Goal: Transaction & Acquisition: Purchase product/service

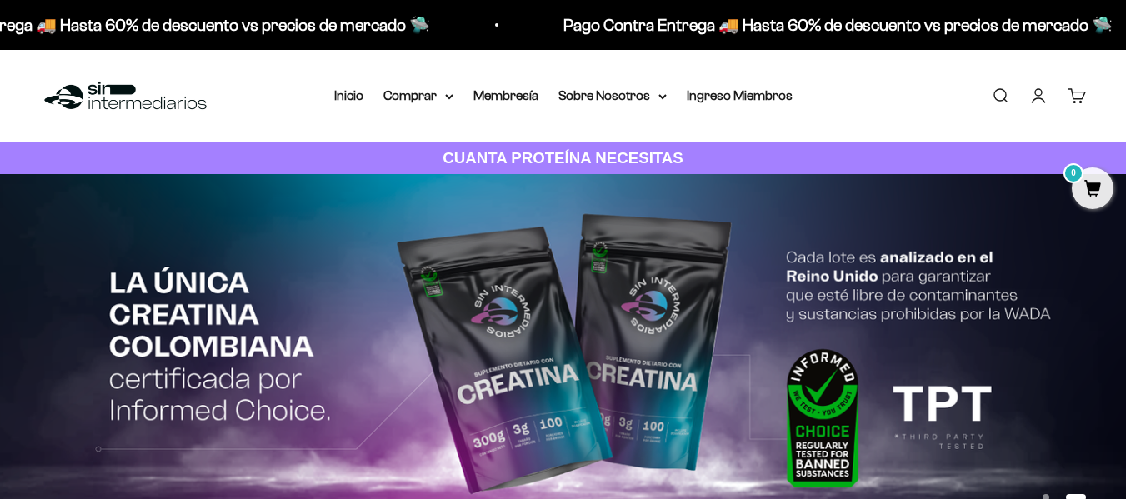
click at [1041, 94] on link "Iniciar sesión" at bounding box center [1038, 96] width 18 height 18
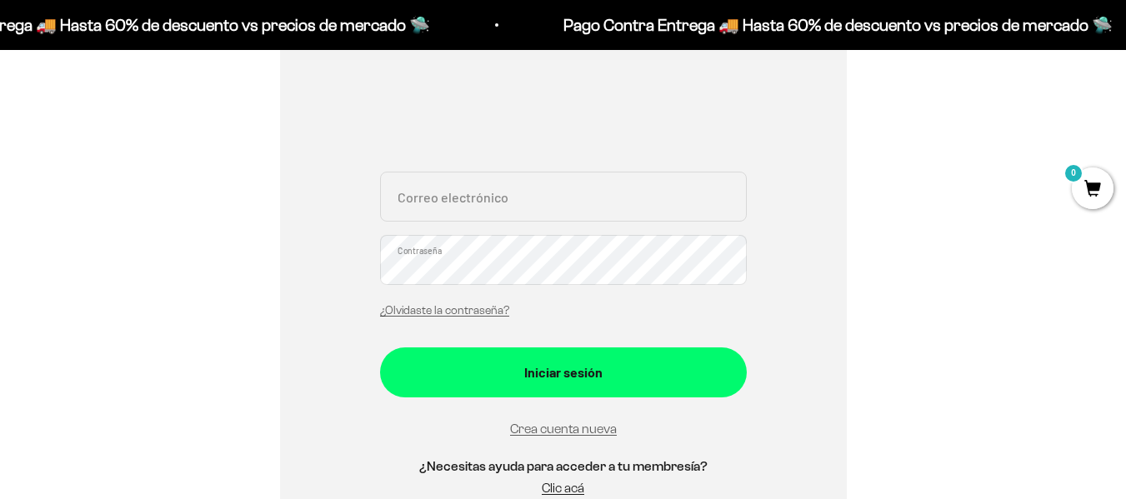
scroll to position [250, 0]
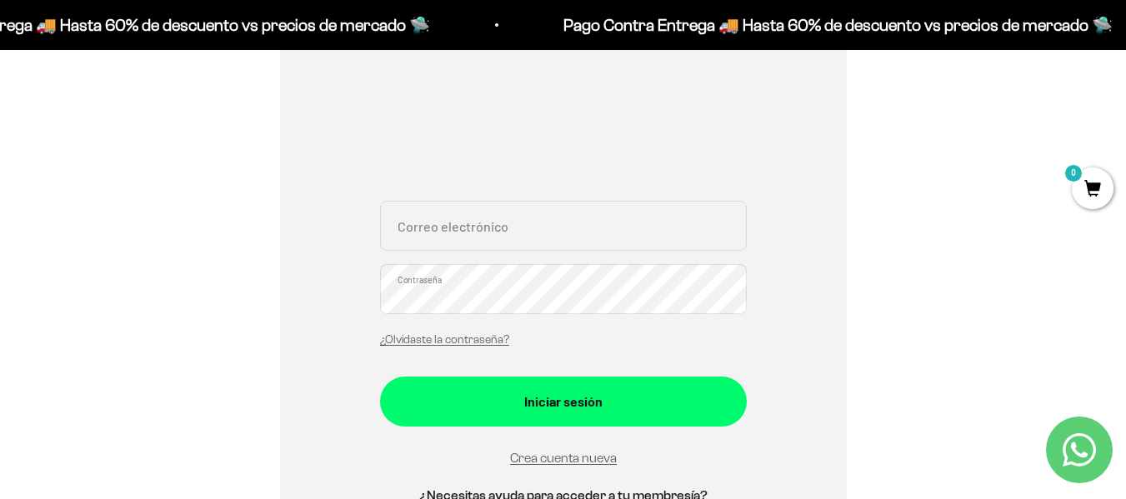
click at [420, 234] on input "Correo electrónico" at bounding box center [563, 226] width 367 height 50
type input "juanflorezmd@gmail.com"
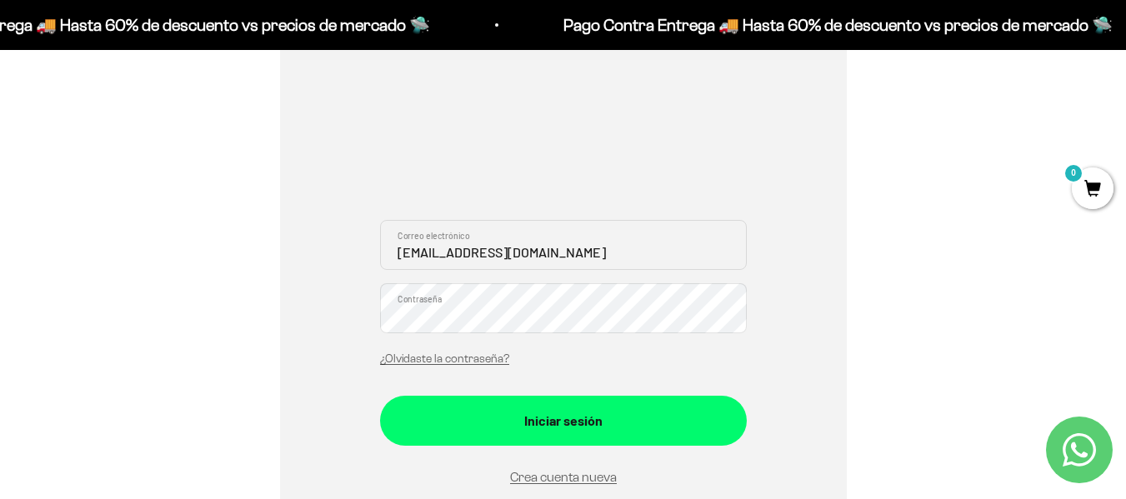
scroll to position [167, 0]
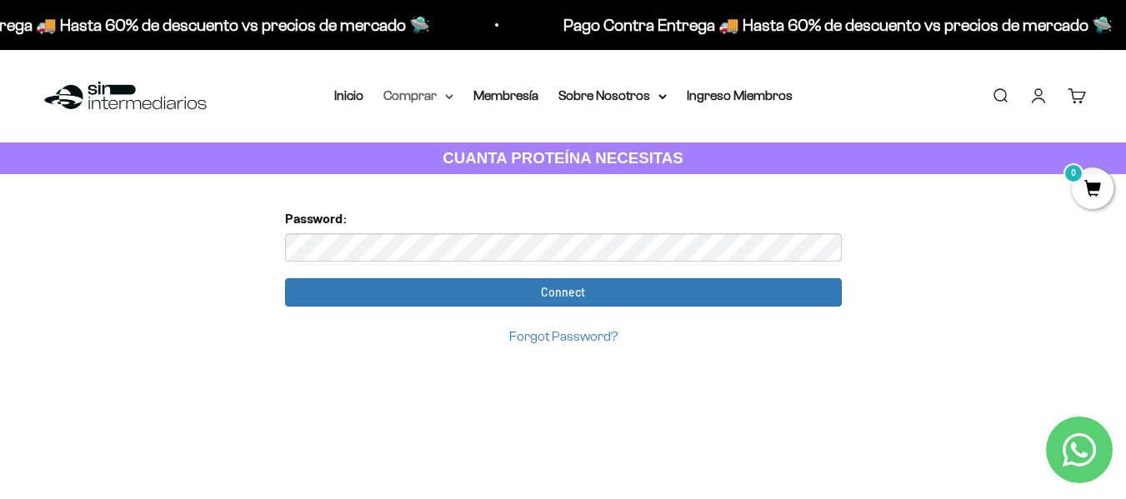
click at [430, 97] on summary "Comprar" at bounding box center [418, 96] width 70 height 22
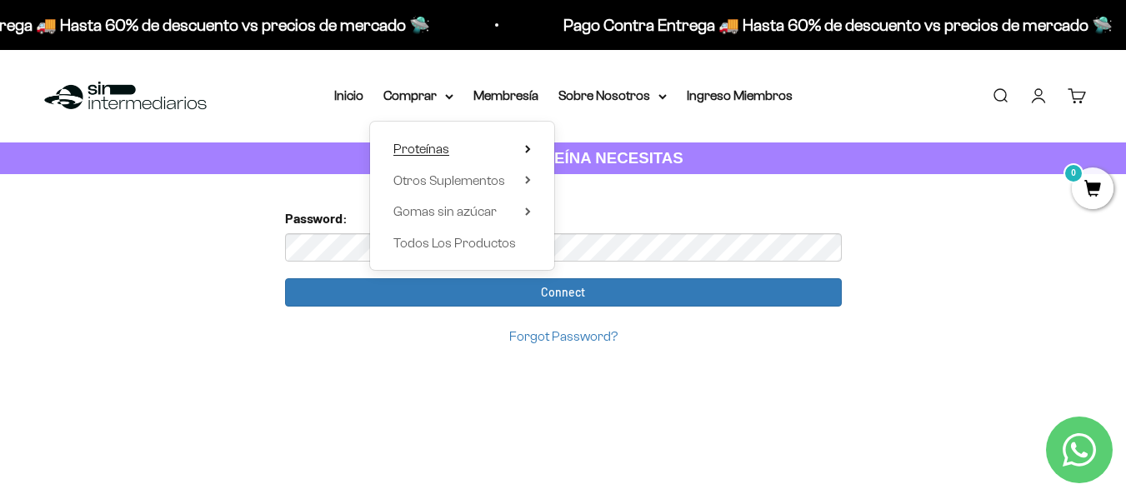
click at [426, 148] on span "Proteínas" at bounding box center [421, 149] width 56 height 14
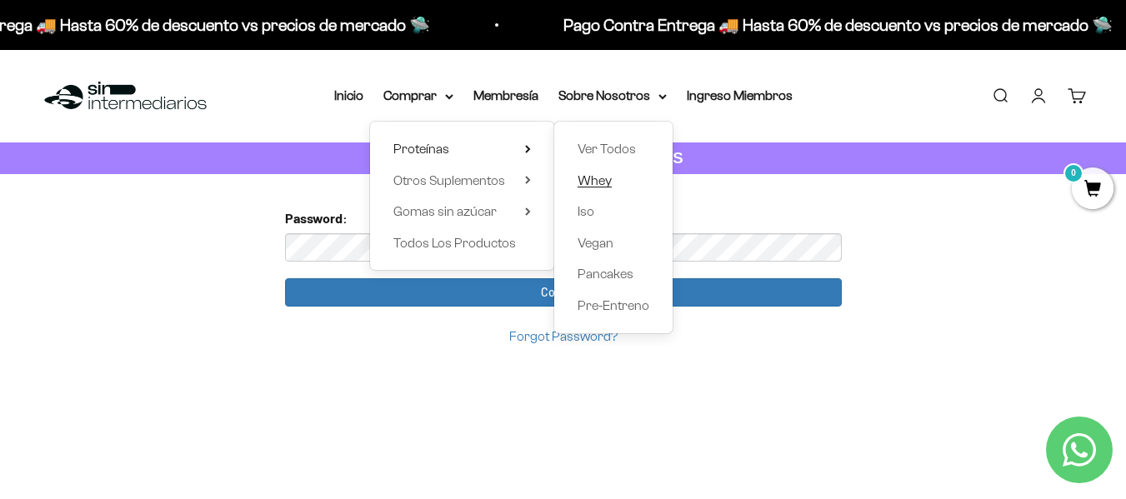
click at [589, 176] on span "Whey" at bounding box center [595, 180] width 34 height 14
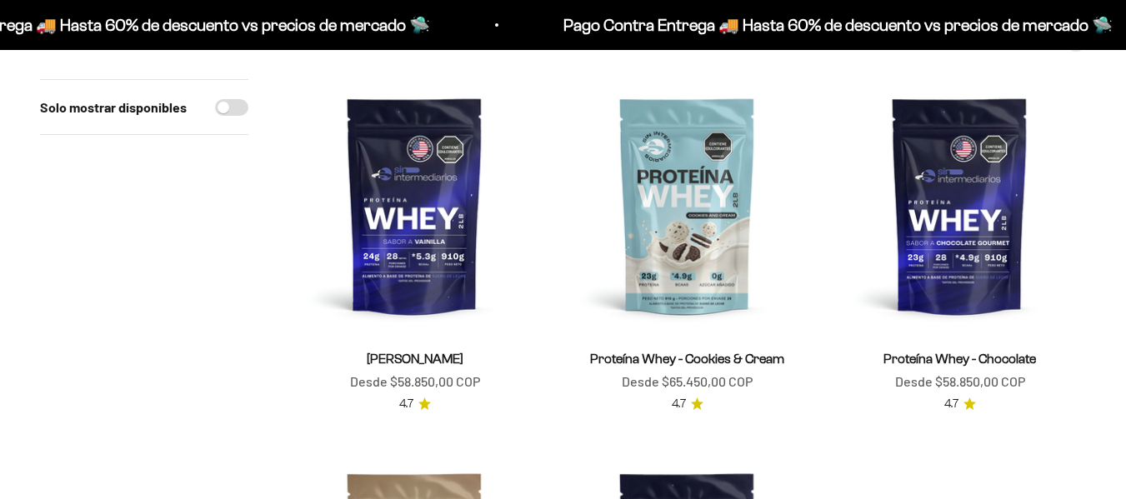
scroll to position [250, 0]
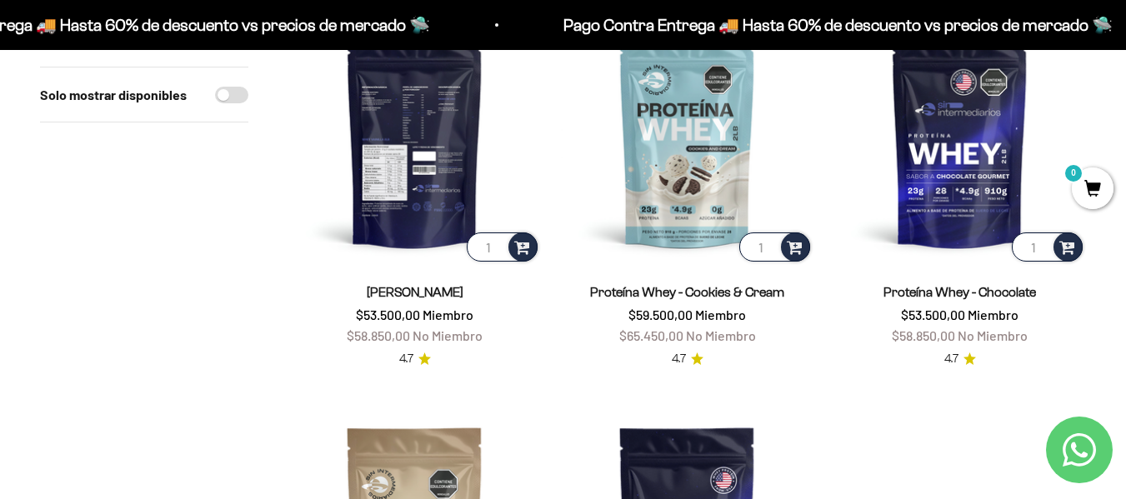
click at [408, 203] on img at bounding box center [414, 139] width 253 height 253
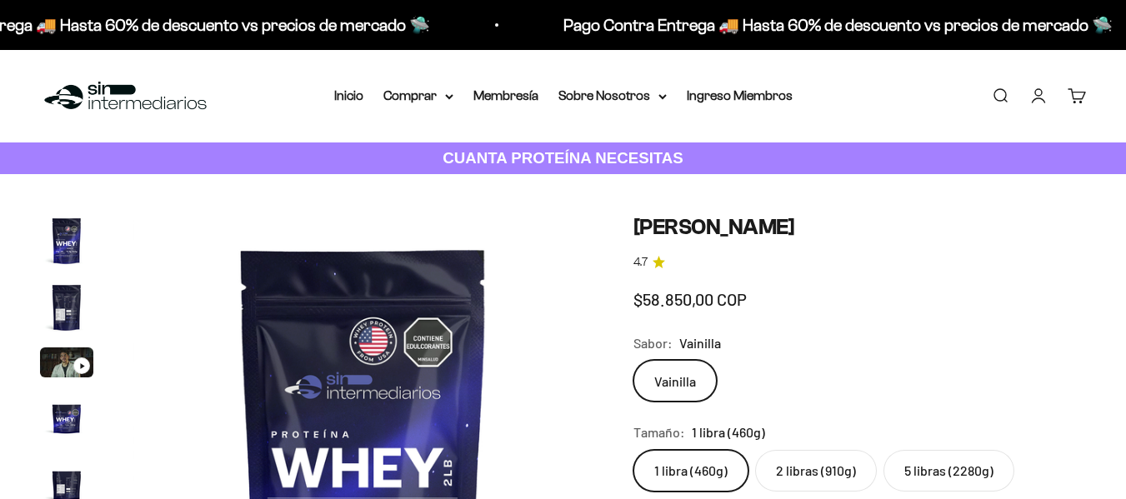
scroll to position [0, 2350]
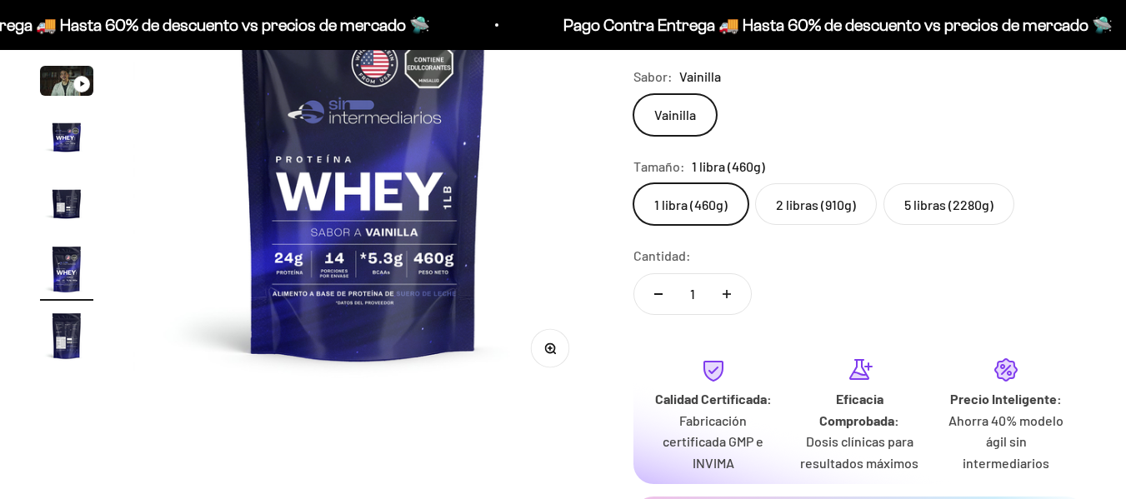
click at [842, 207] on label "2 libras (910g)" at bounding box center [816, 204] width 122 height 42
click at [633, 183] on input "2 libras (910g)" at bounding box center [633, 183] width 1 height 1
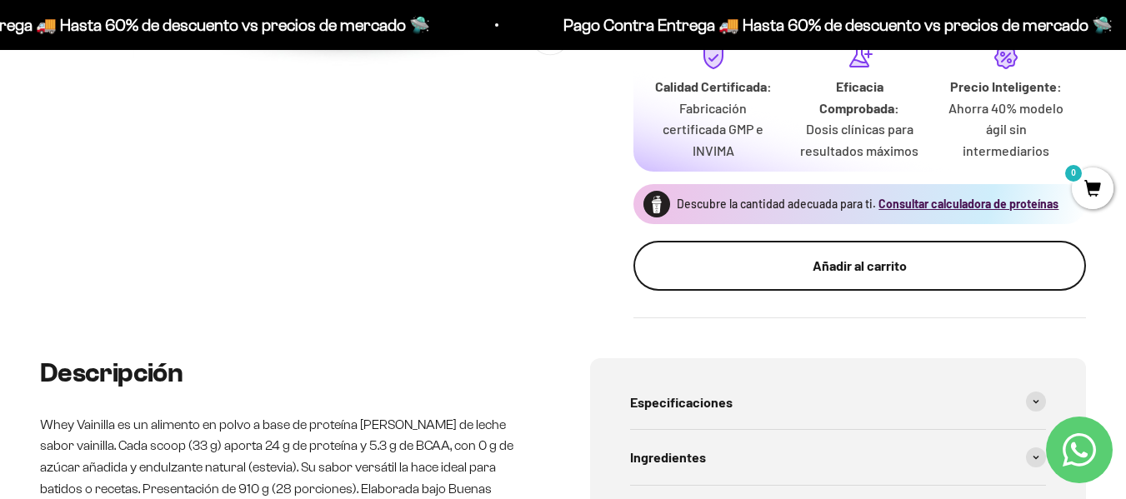
scroll to position [583, 0]
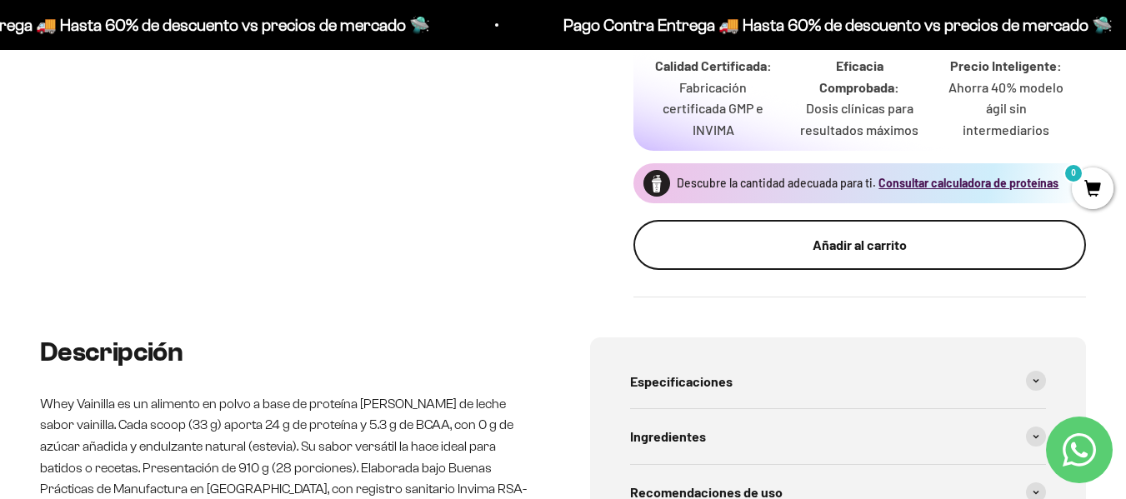
click at [844, 248] on div "Añadir al carrito" at bounding box center [860, 245] width 386 height 22
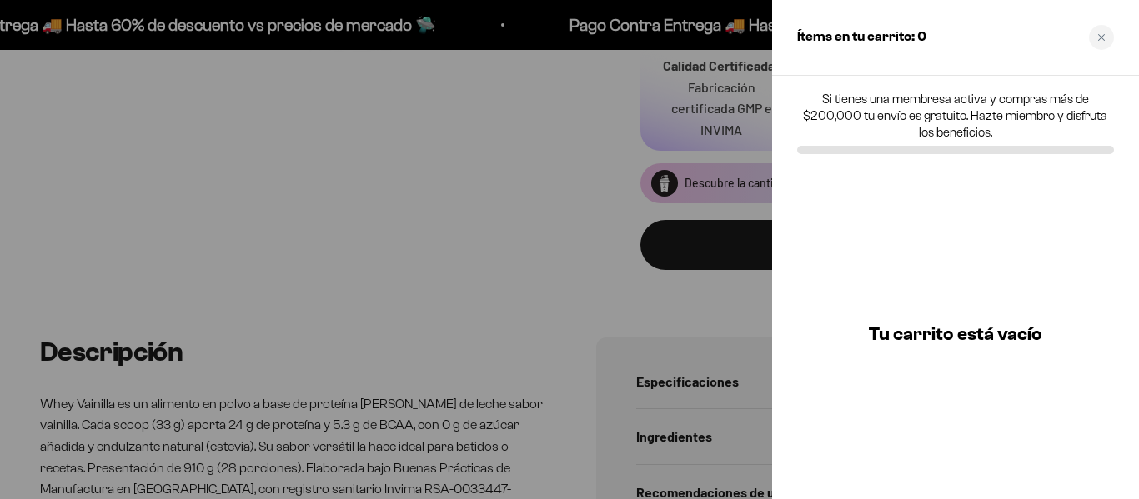
click at [225, 247] on div at bounding box center [569, 249] width 1139 height 499
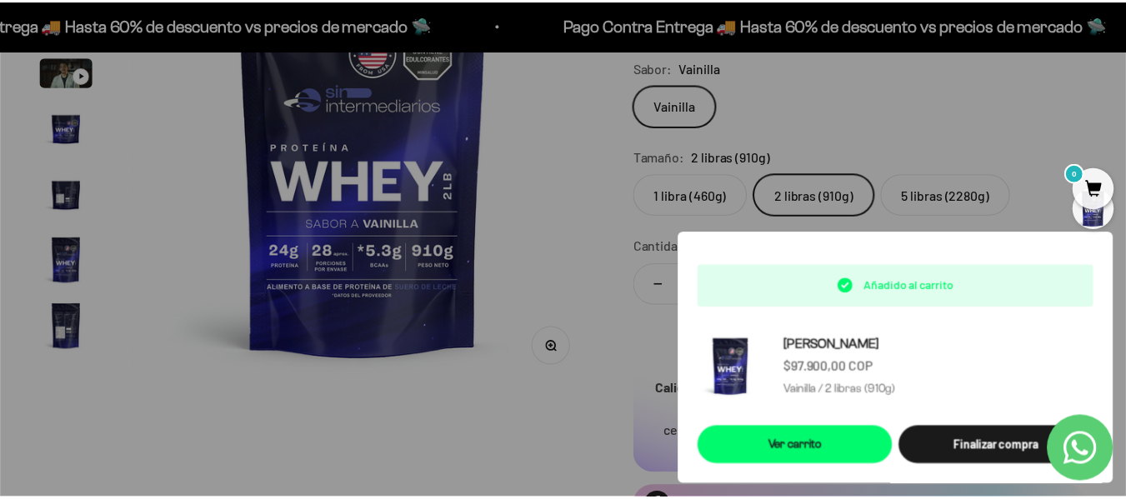
scroll to position [250, 0]
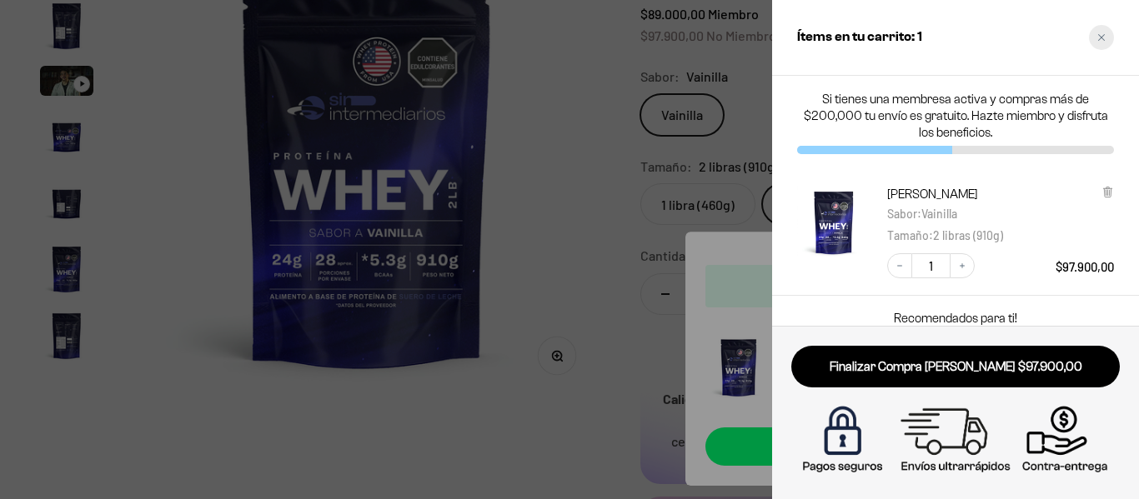
click at [1102, 38] on icon "Close cart" at bounding box center [1101, 37] width 8 height 8
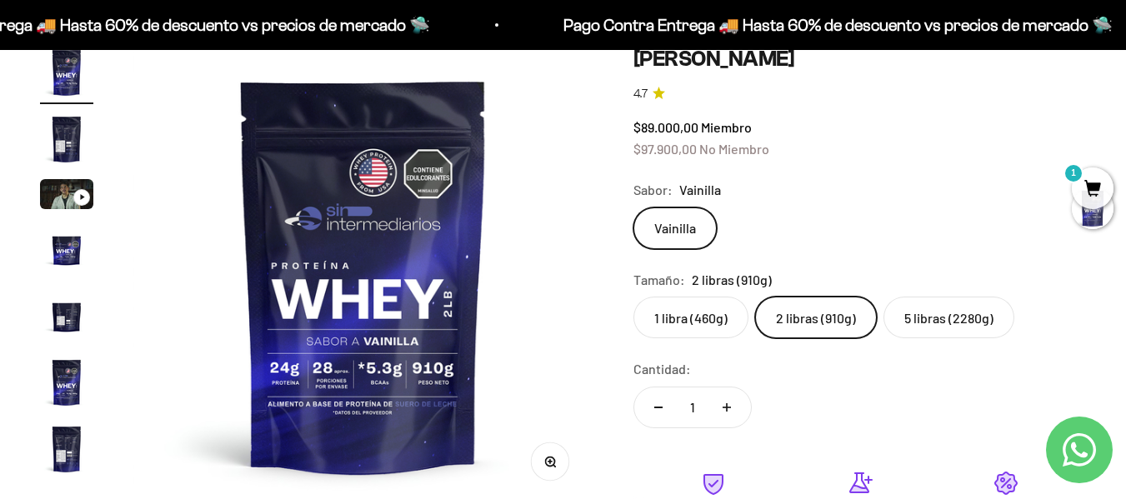
scroll to position [333, 0]
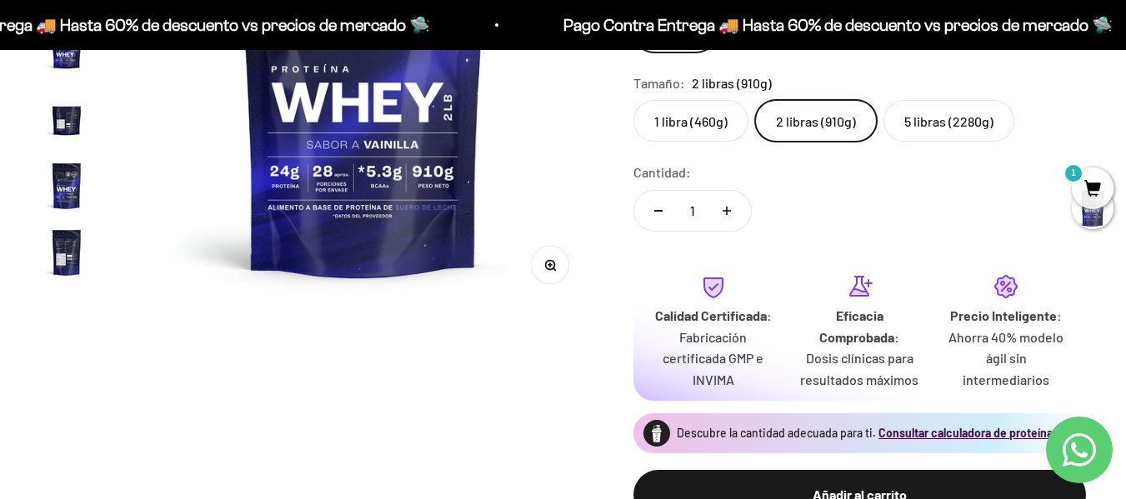
click at [371, 162] on img at bounding box center [363, 79] width 460 height 460
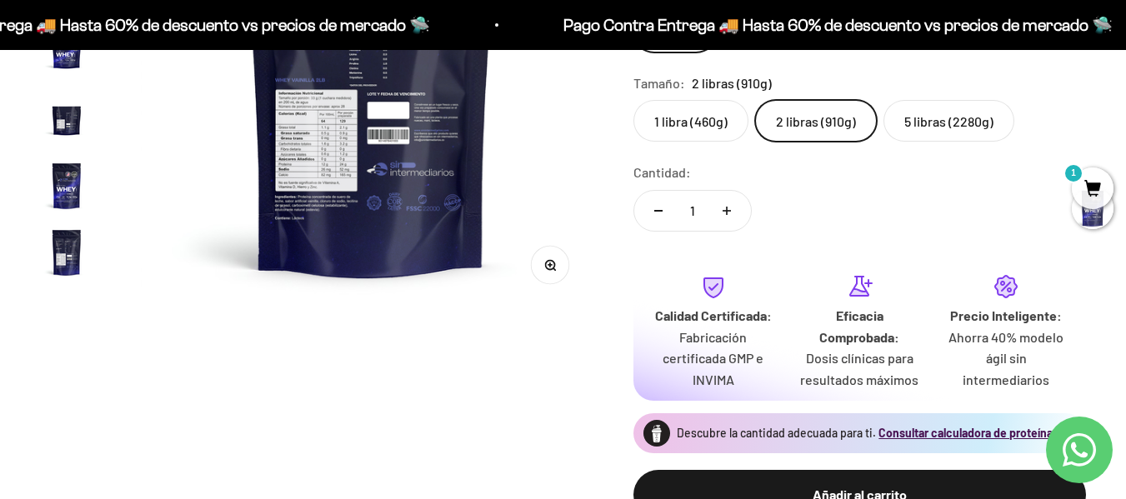
scroll to position [0, 470]
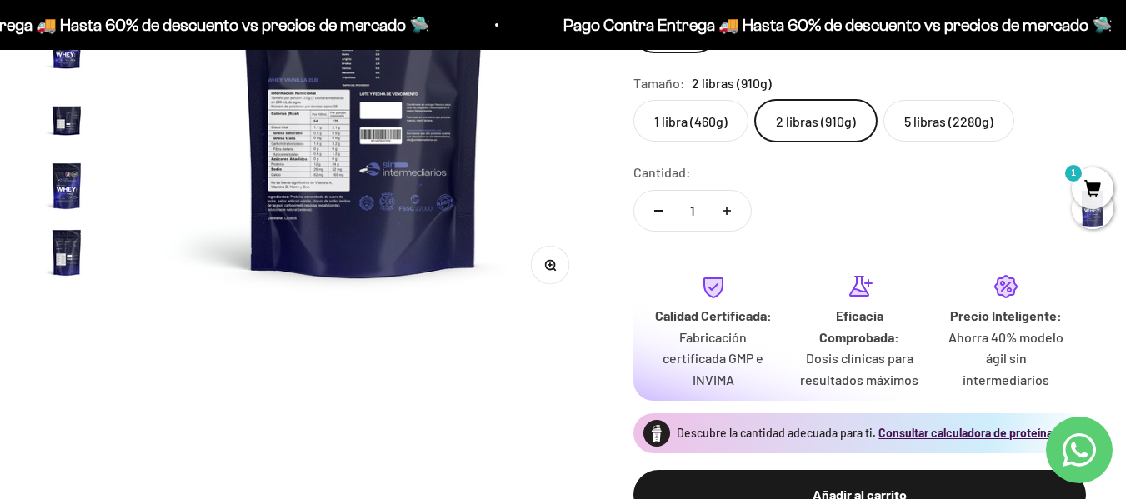
click at [309, 208] on img at bounding box center [363, 79] width 460 height 460
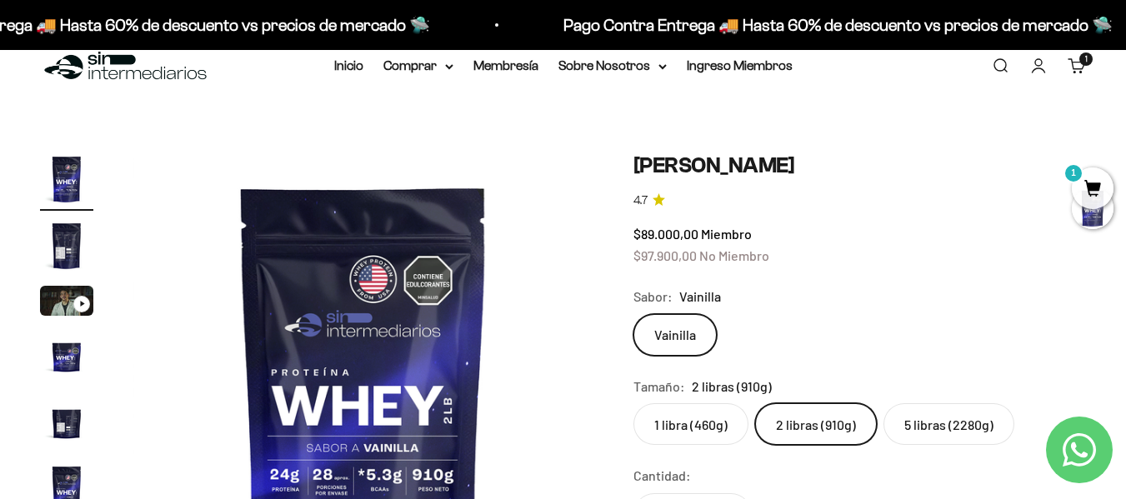
scroll to position [0, 0]
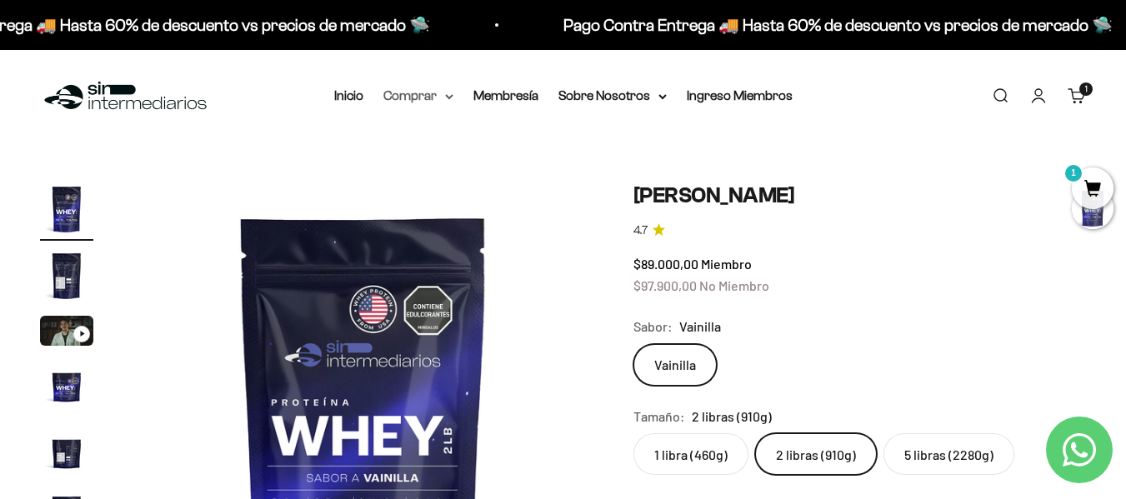
click at [427, 95] on summary "Comprar" at bounding box center [418, 96] width 70 height 22
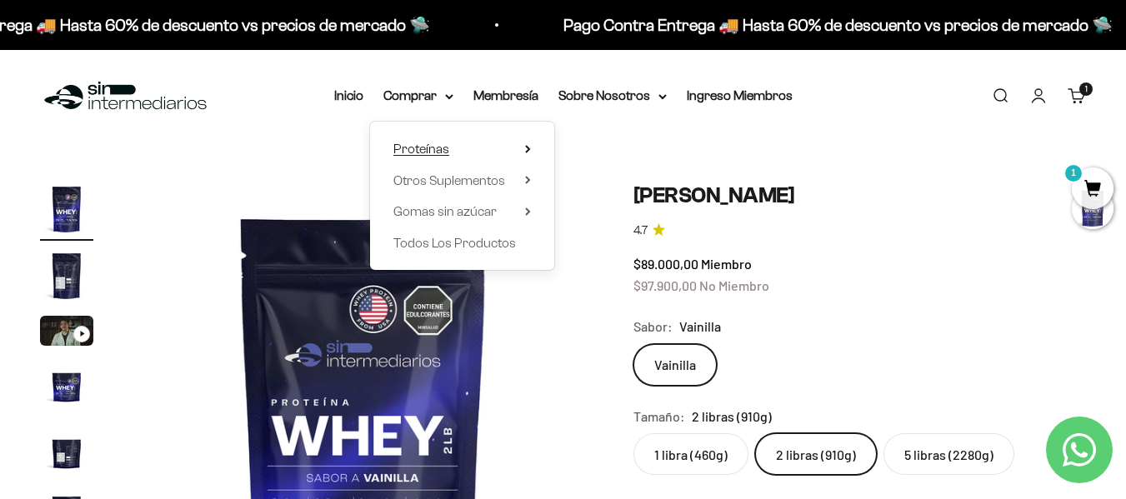
click at [476, 148] on summary "Proteínas" at bounding box center [462, 149] width 138 height 22
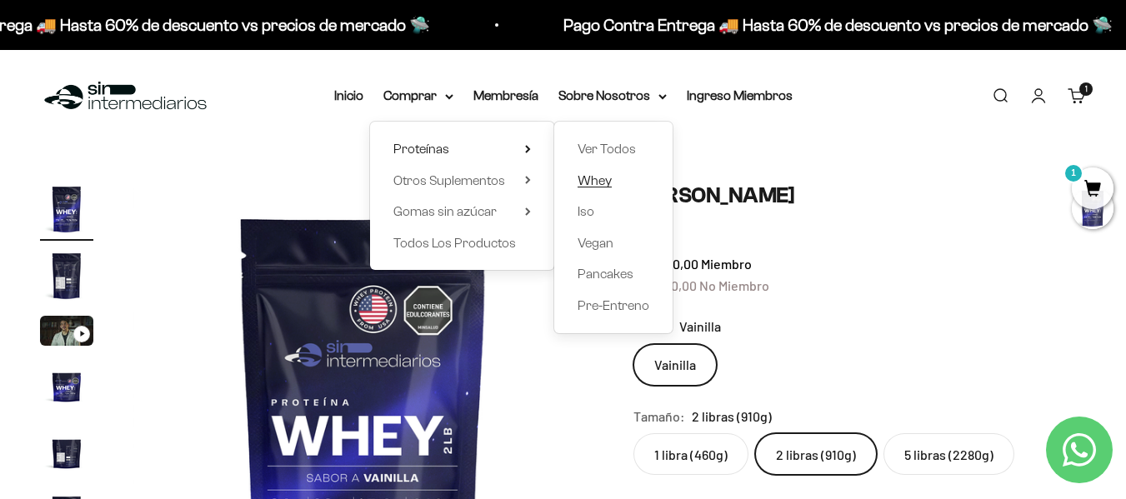
click at [592, 178] on span "Whey" at bounding box center [595, 180] width 34 height 14
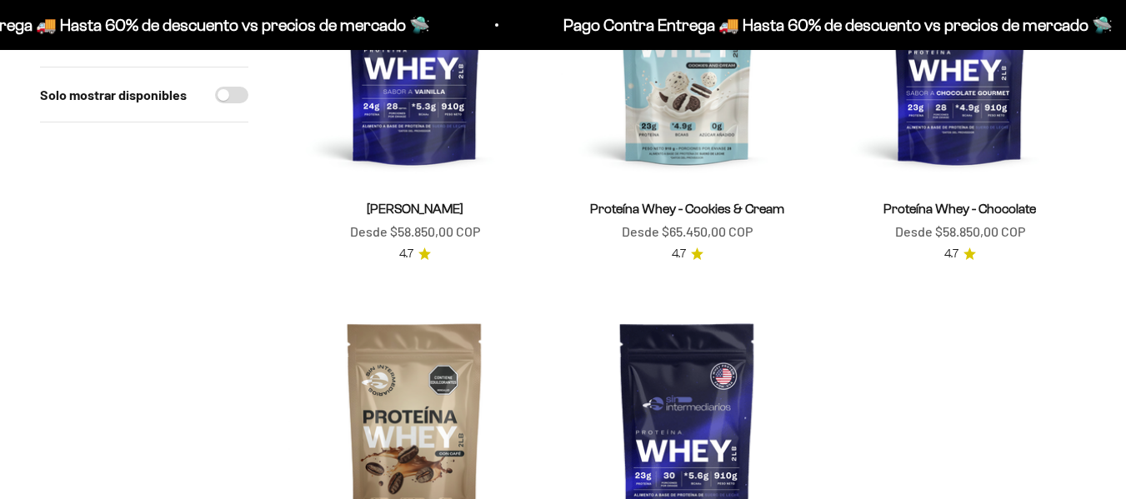
scroll to position [667, 0]
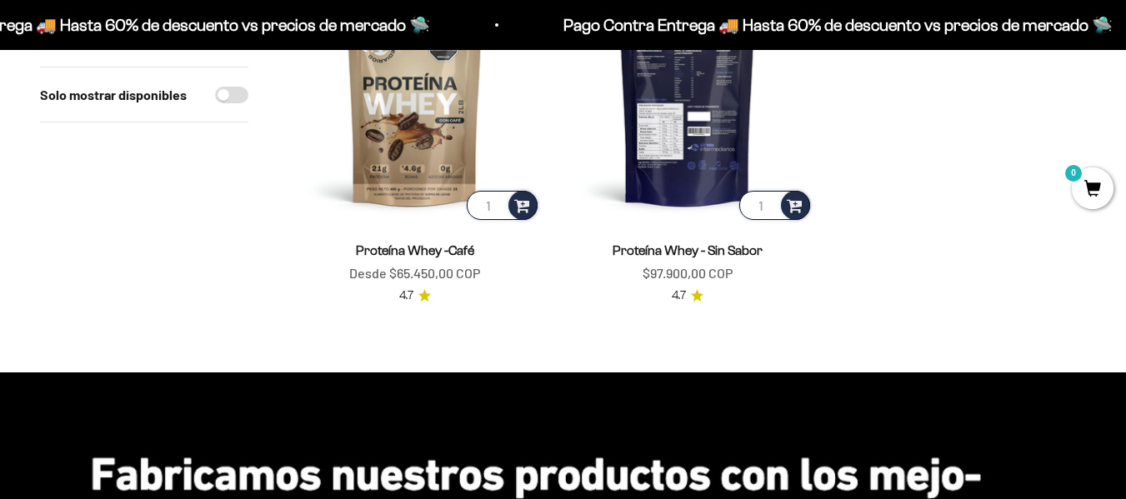
click at [688, 124] on img at bounding box center [687, 97] width 253 height 253
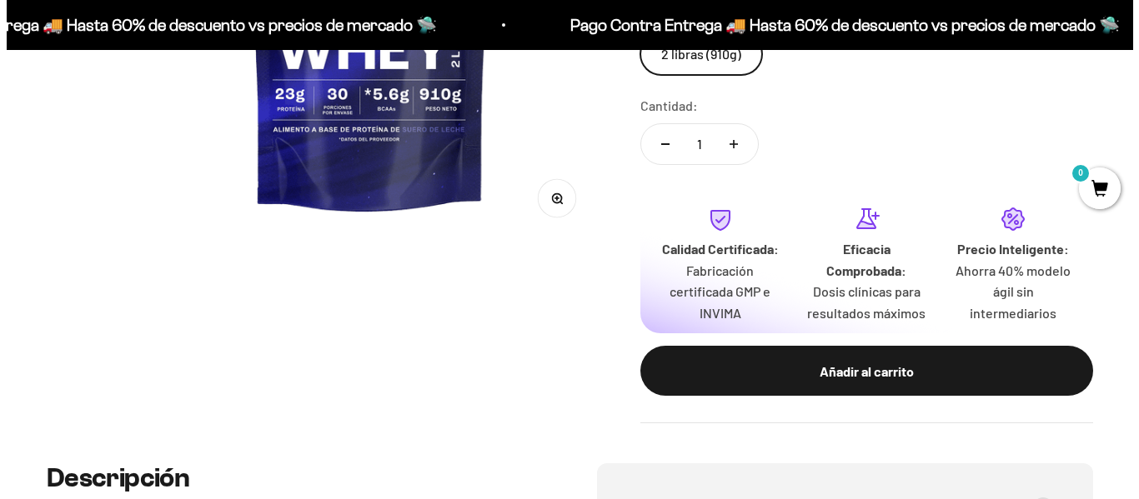
scroll to position [333, 0]
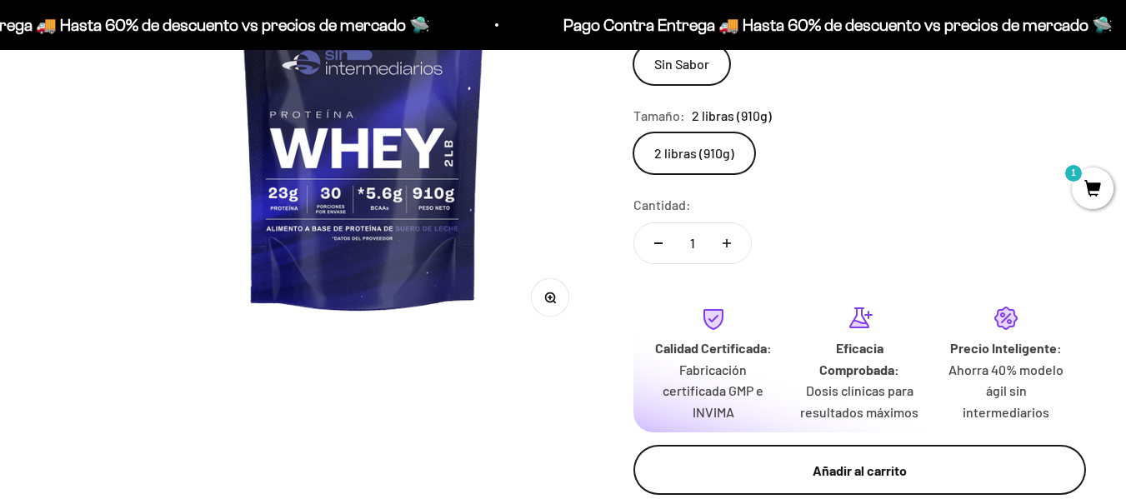
click at [871, 468] on div "Añadir al carrito" at bounding box center [860, 471] width 386 height 22
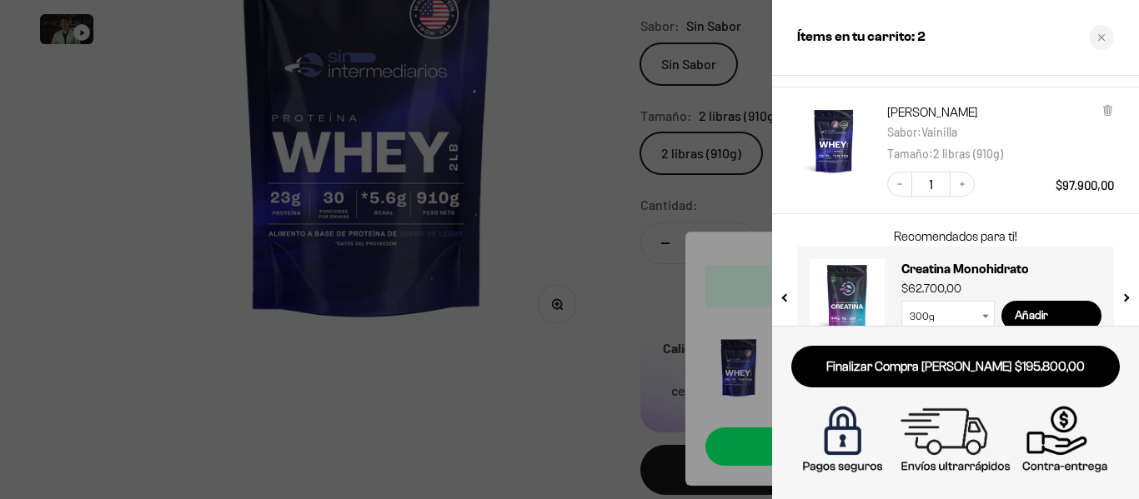
scroll to position [242, 0]
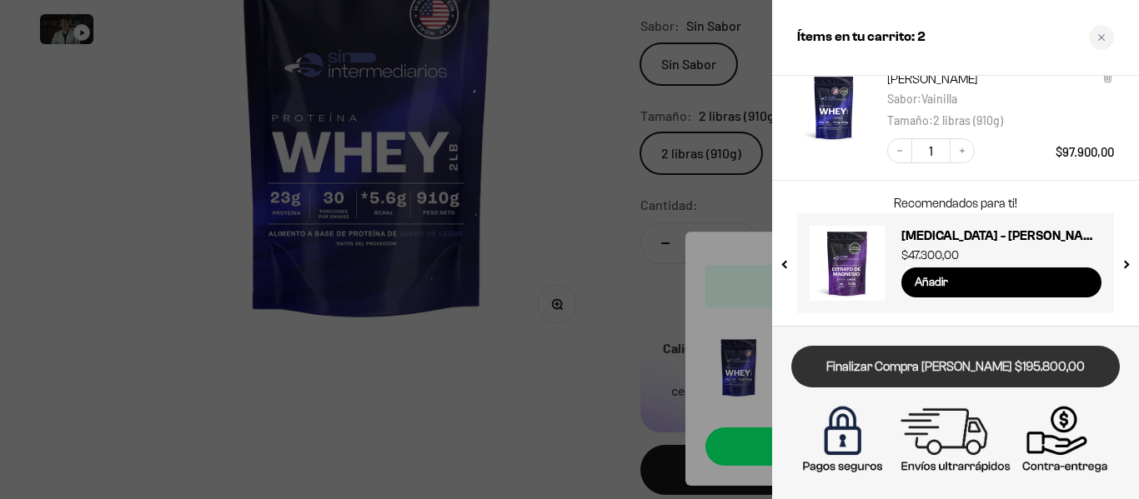
click at [878, 361] on link "Finalizar Compra [PERSON_NAME] $195.800,00" at bounding box center [955, 367] width 328 height 43
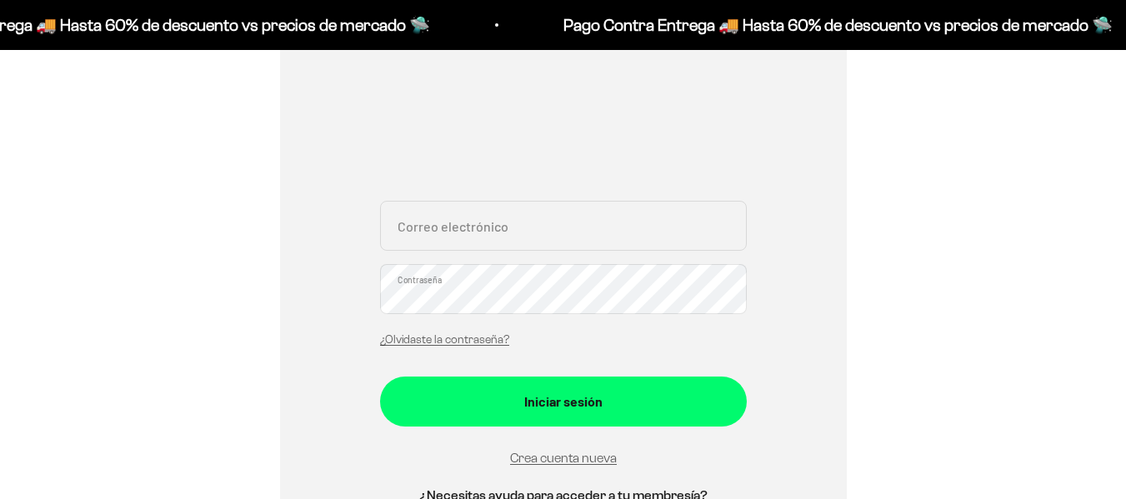
scroll to position [500, 0]
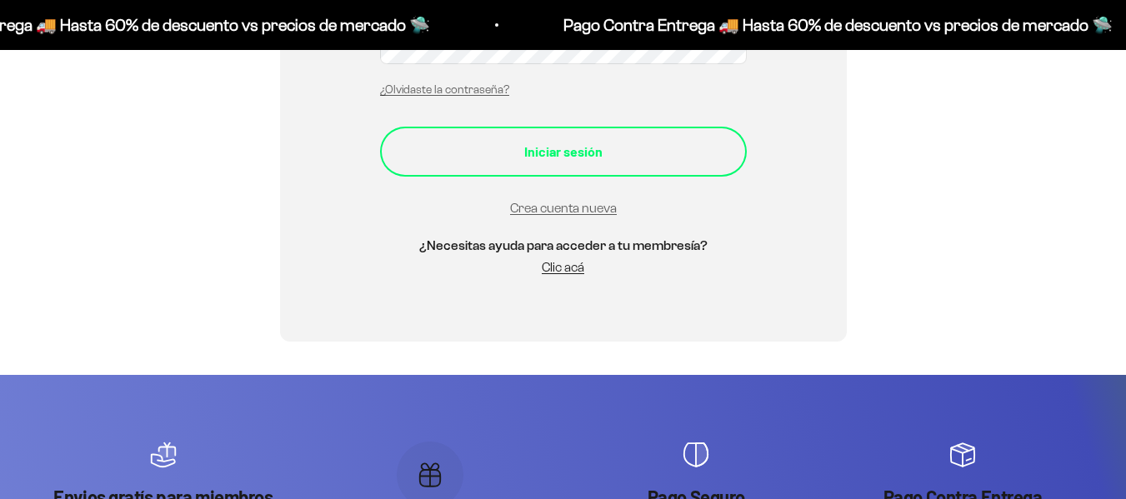
type input "juanflorezmd@gmail.com"
click at [535, 158] on div "Iniciar sesión" at bounding box center [563, 152] width 300 height 22
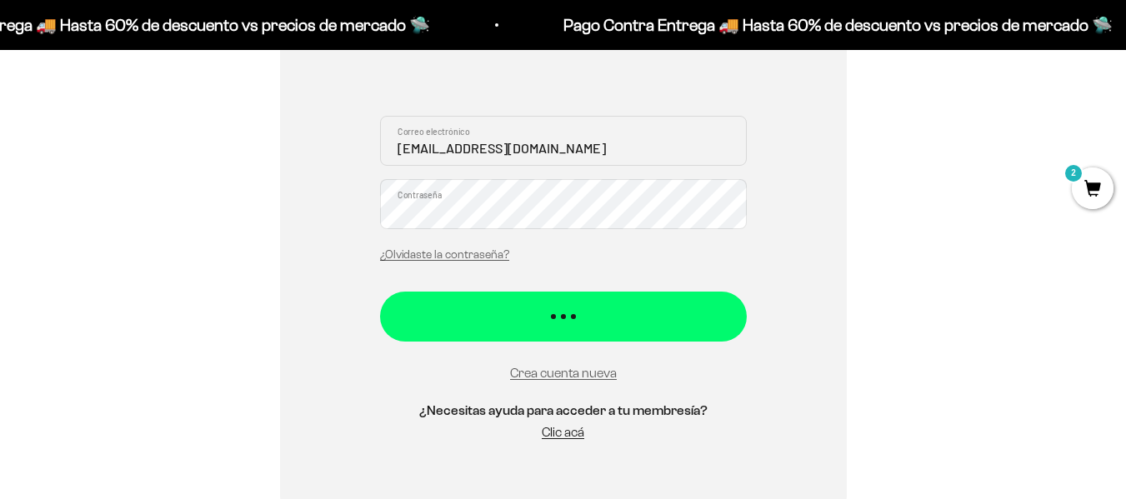
scroll to position [333, 0]
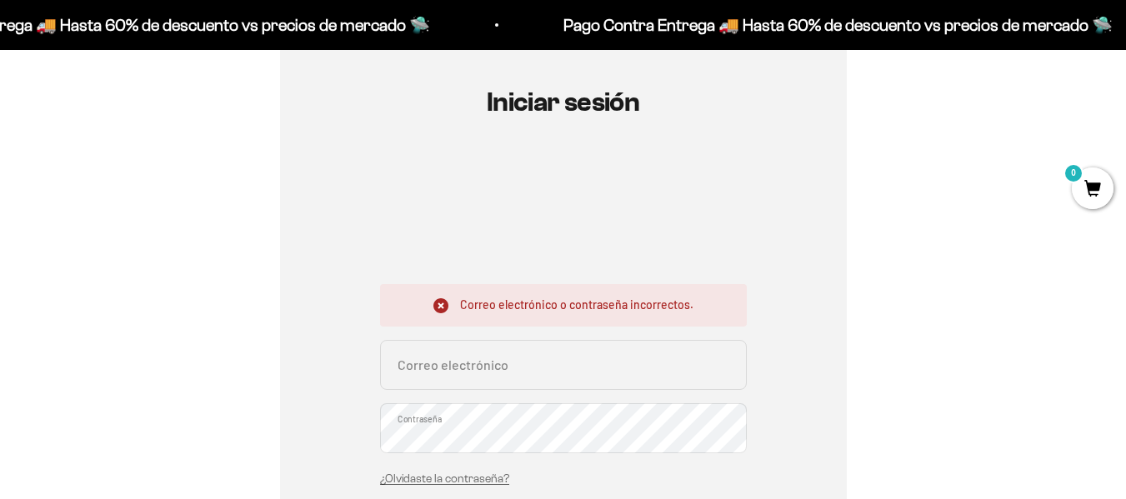
scroll to position [333, 0]
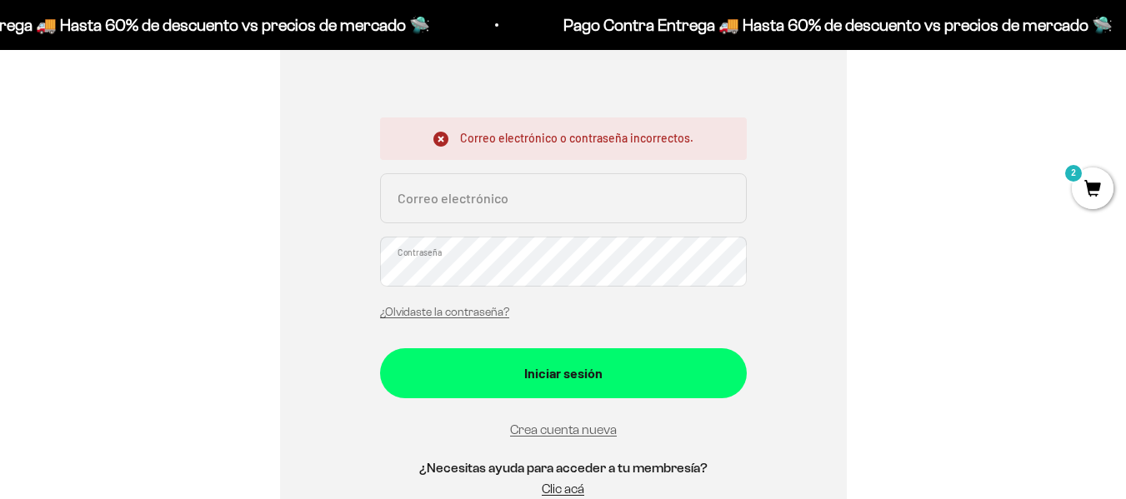
type input "[EMAIL_ADDRESS][DOMAIN_NAME]"
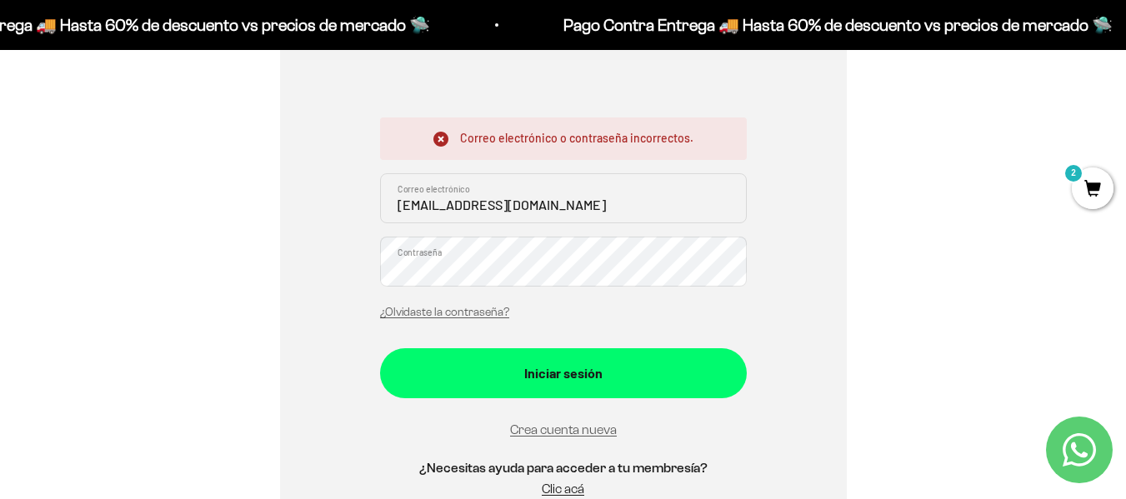
click at [161, 282] on div "Iniciar sesión Correo electrónico o contraseña incorrectos. [EMAIL_ADDRESS][DOM…" at bounding box center [563, 218] width 1046 height 689
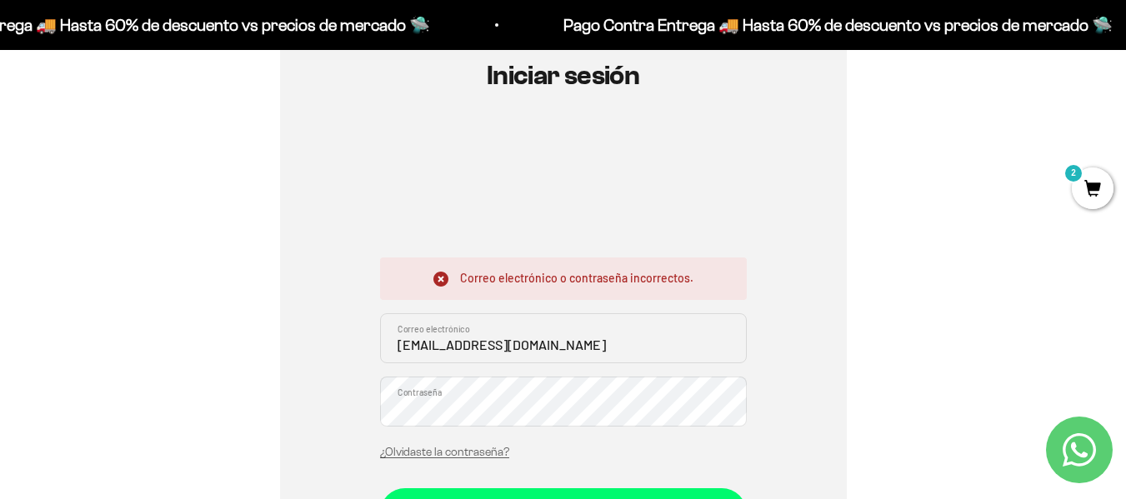
scroll to position [0, 0]
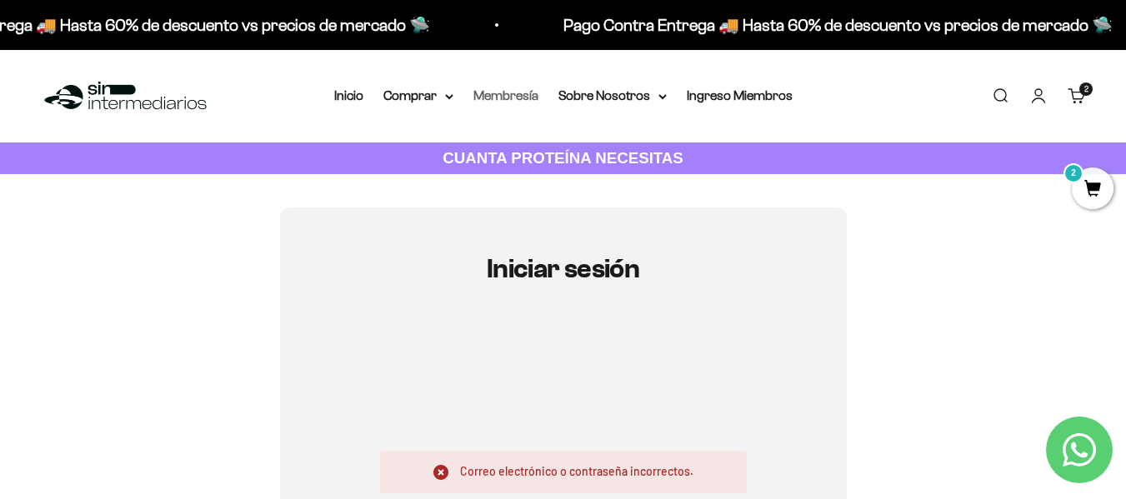
click at [503, 95] on link "Membresía" at bounding box center [505, 95] width 65 height 14
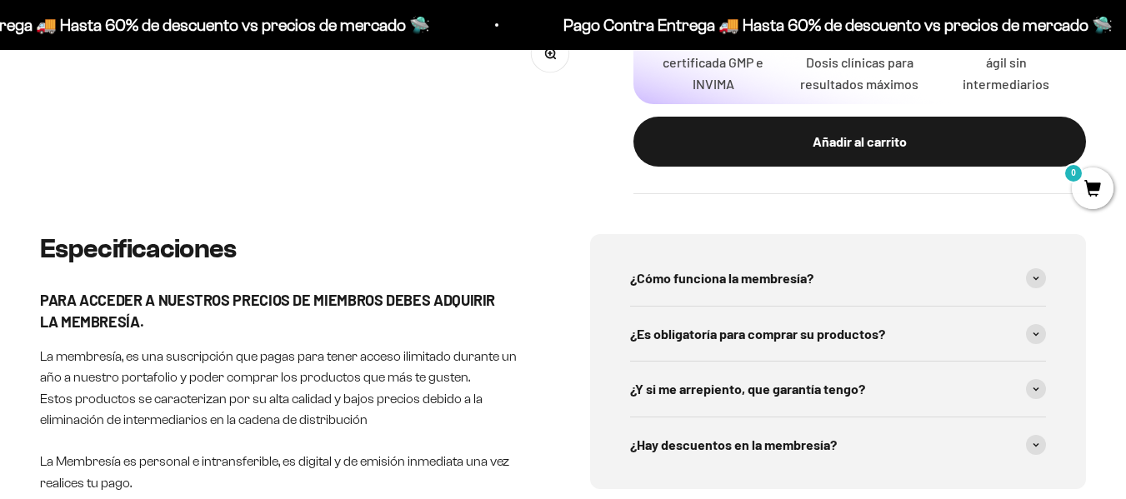
scroll to position [750, 0]
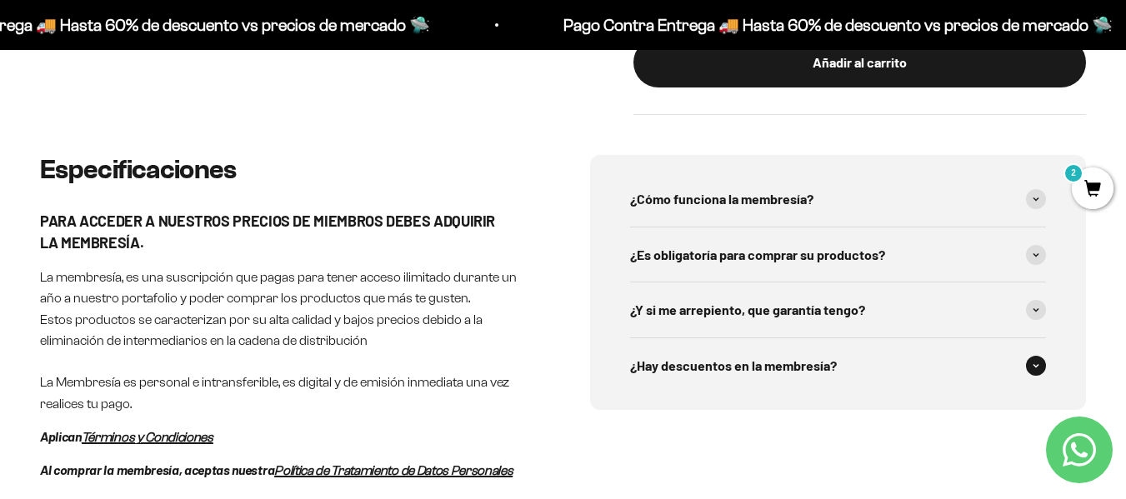
click at [678, 355] on span "¿Hay descuentos en la membresía?" at bounding box center [733, 366] width 207 height 22
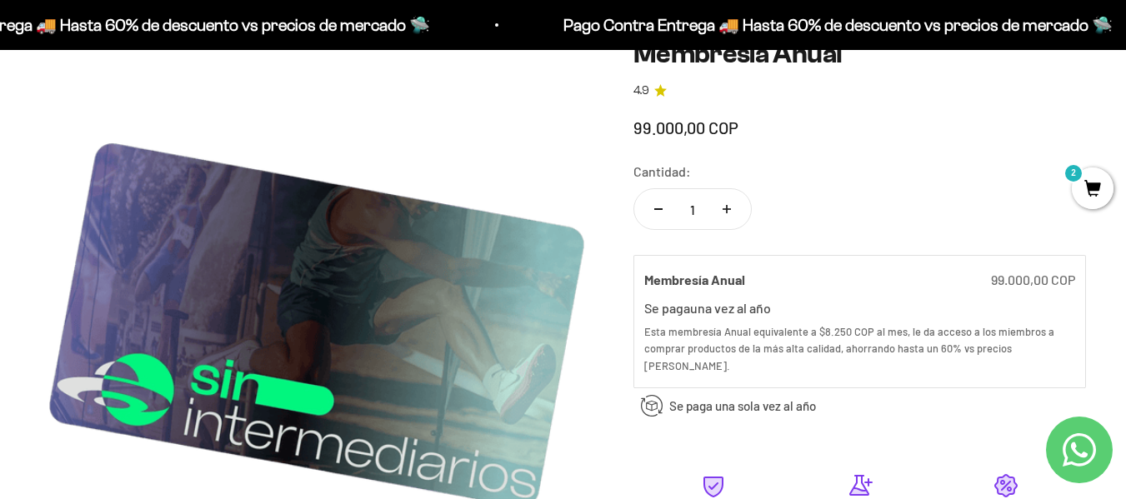
scroll to position [0, 0]
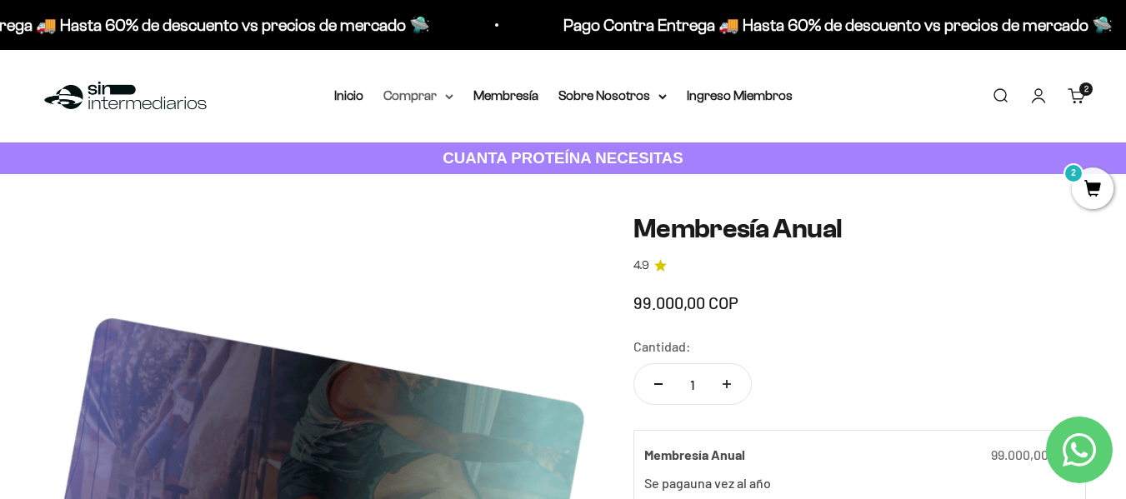
click at [427, 94] on summary "Comprar" at bounding box center [418, 96] width 70 height 22
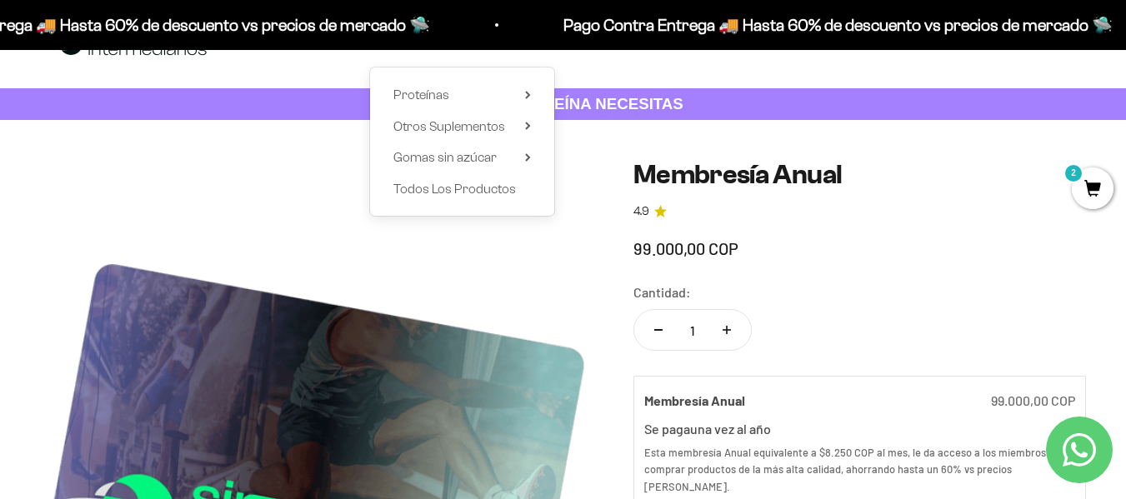
scroll to position [167, 0]
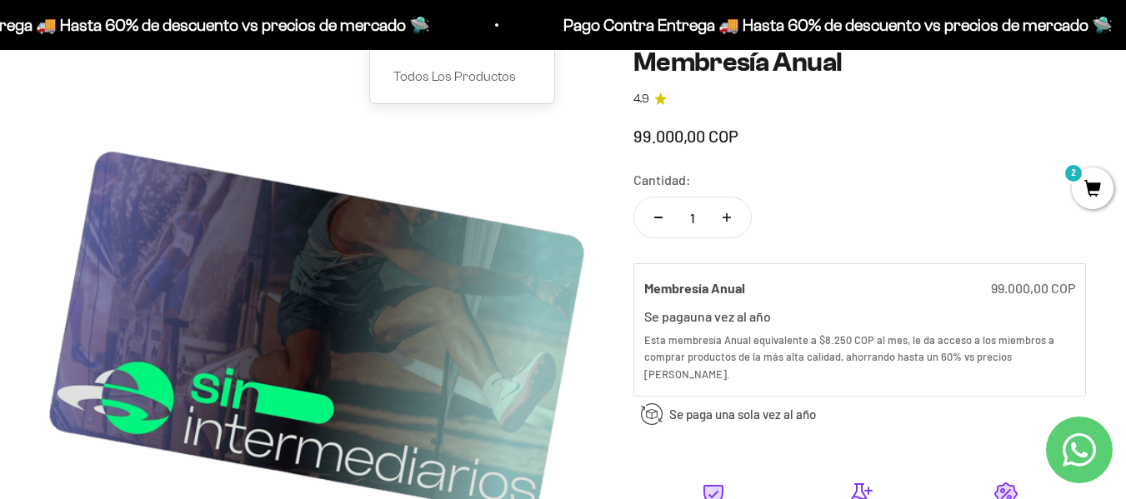
click at [849, 148] on div "99.000,00 COP" at bounding box center [859, 136] width 453 height 27
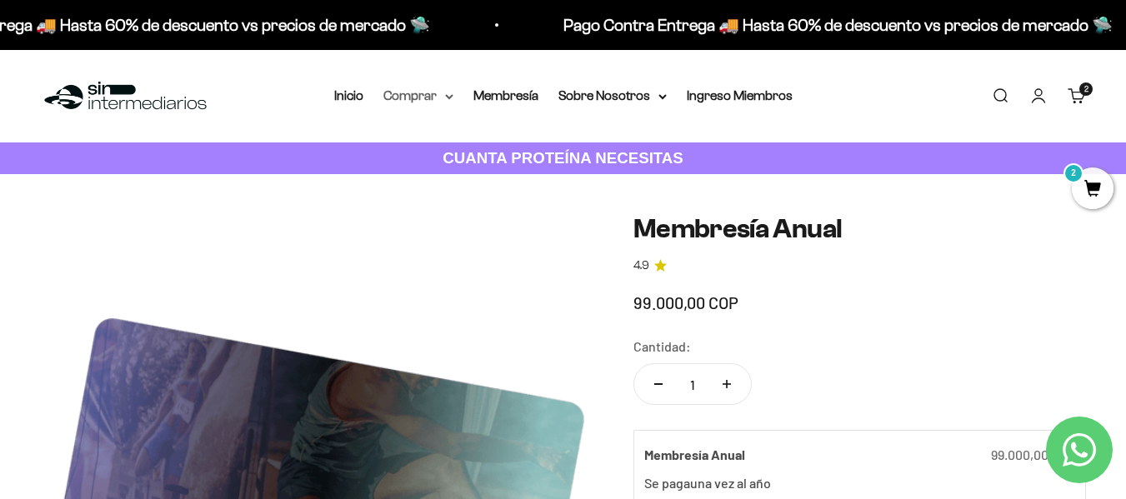
click at [404, 98] on summary "Comprar" at bounding box center [418, 96] width 70 height 22
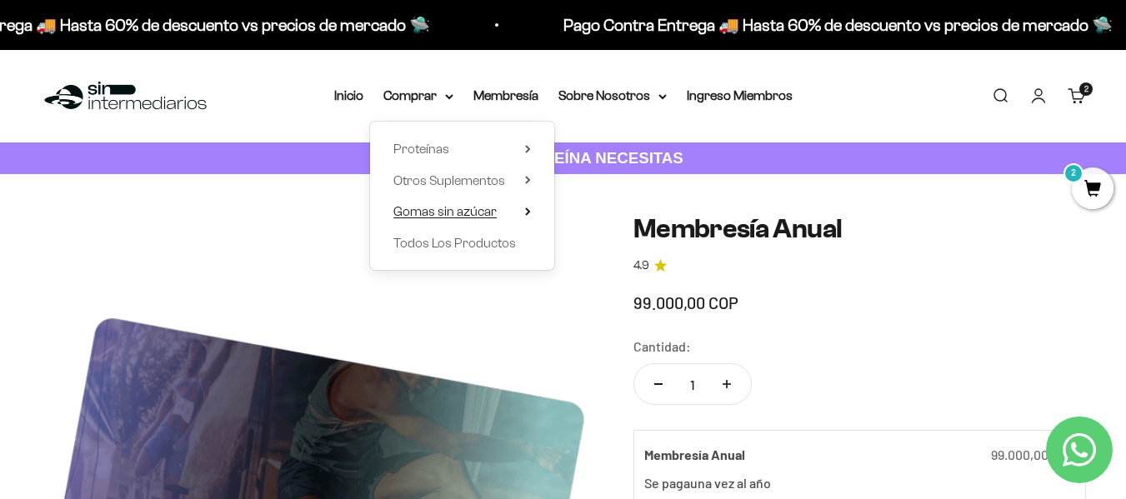
click at [461, 214] on span "Gomas sin azúcar" at bounding box center [444, 211] width 103 height 14
click at [442, 153] on span "Proteínas" at bounding box center [421, 149] width 56 height 14
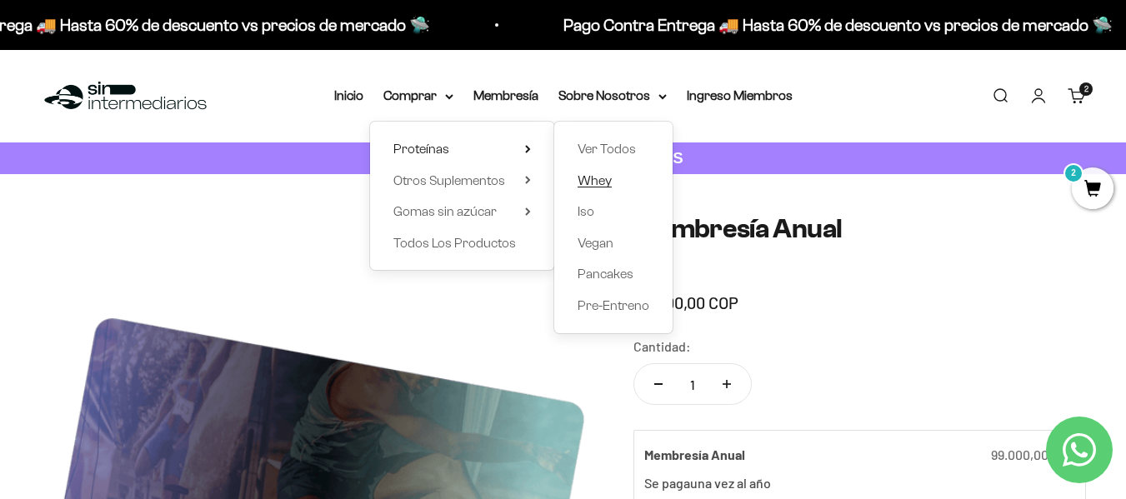
click at [604, 173] on span "Whey" at bounding box center [595, 180] width 34 height 14
